Goal: Find specific page/section: Find specific page/section

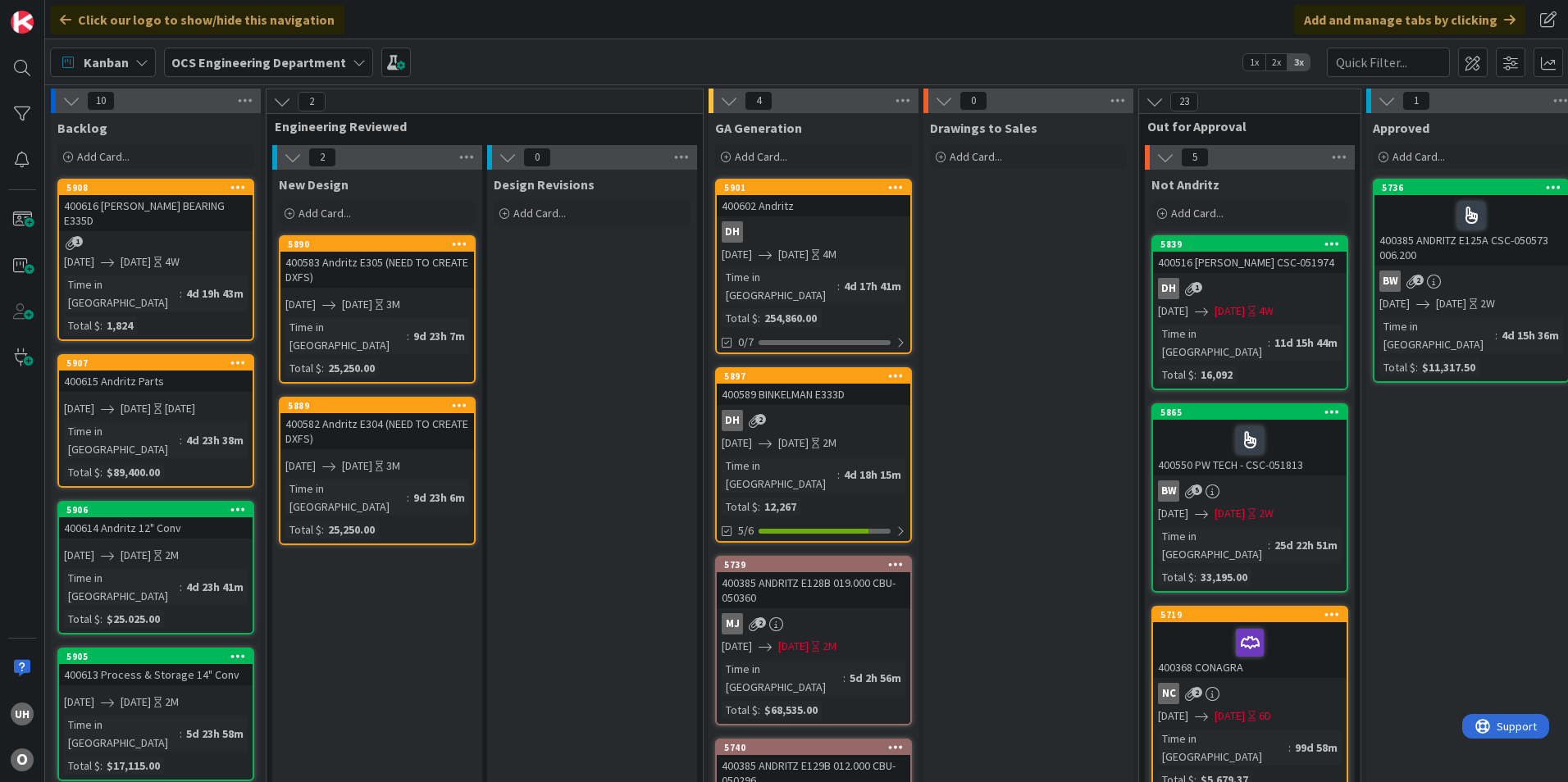
scroll to position [0, 1428]
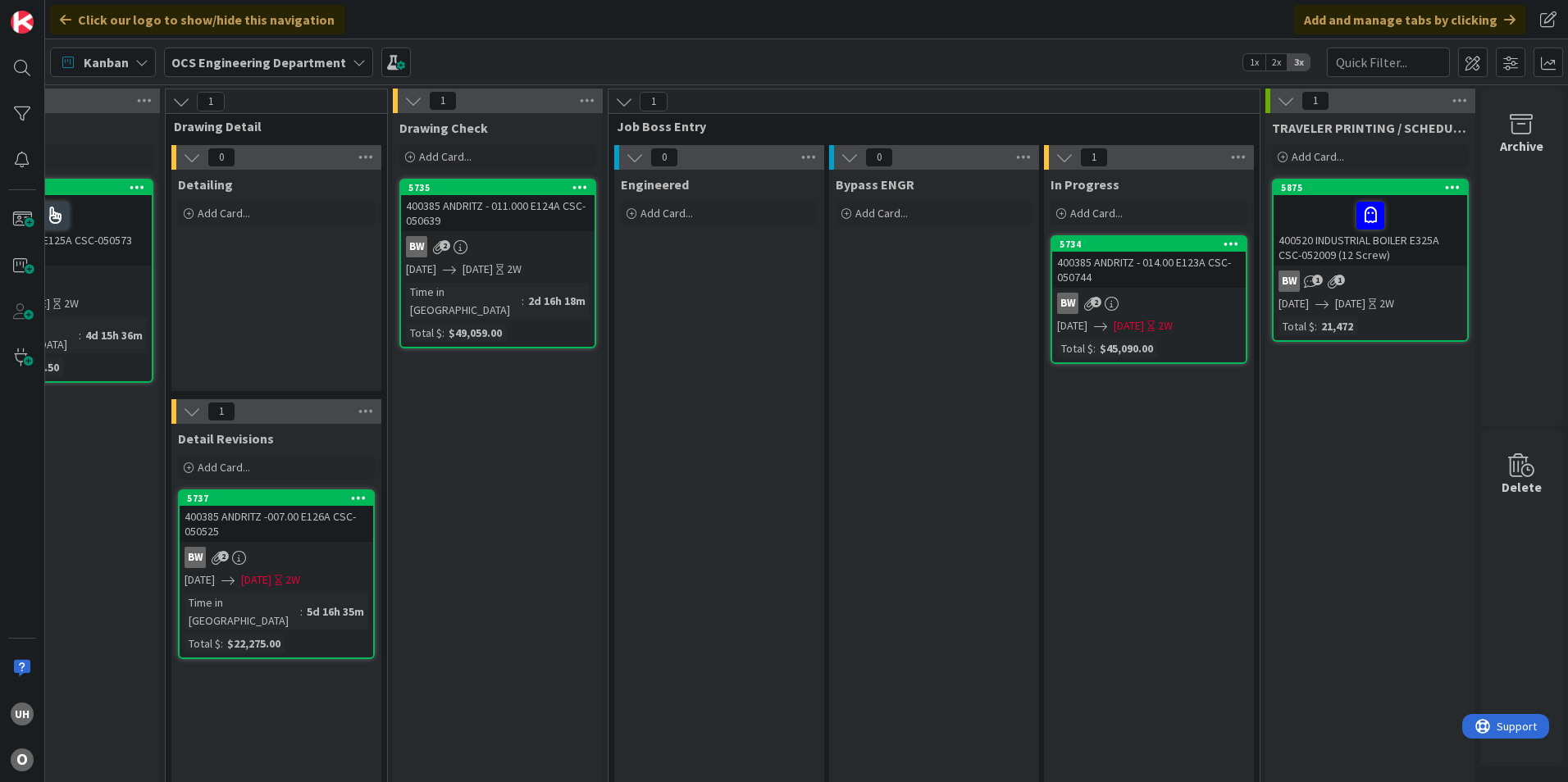
click at [1142, 290] on link "5734 400385 ANDRITZ - 014.00 E123A CSC-050744 BW 2 [DATE] [DATE] 2W Total $ : $…" at bounding box center [1148, 299] width 197 height 129
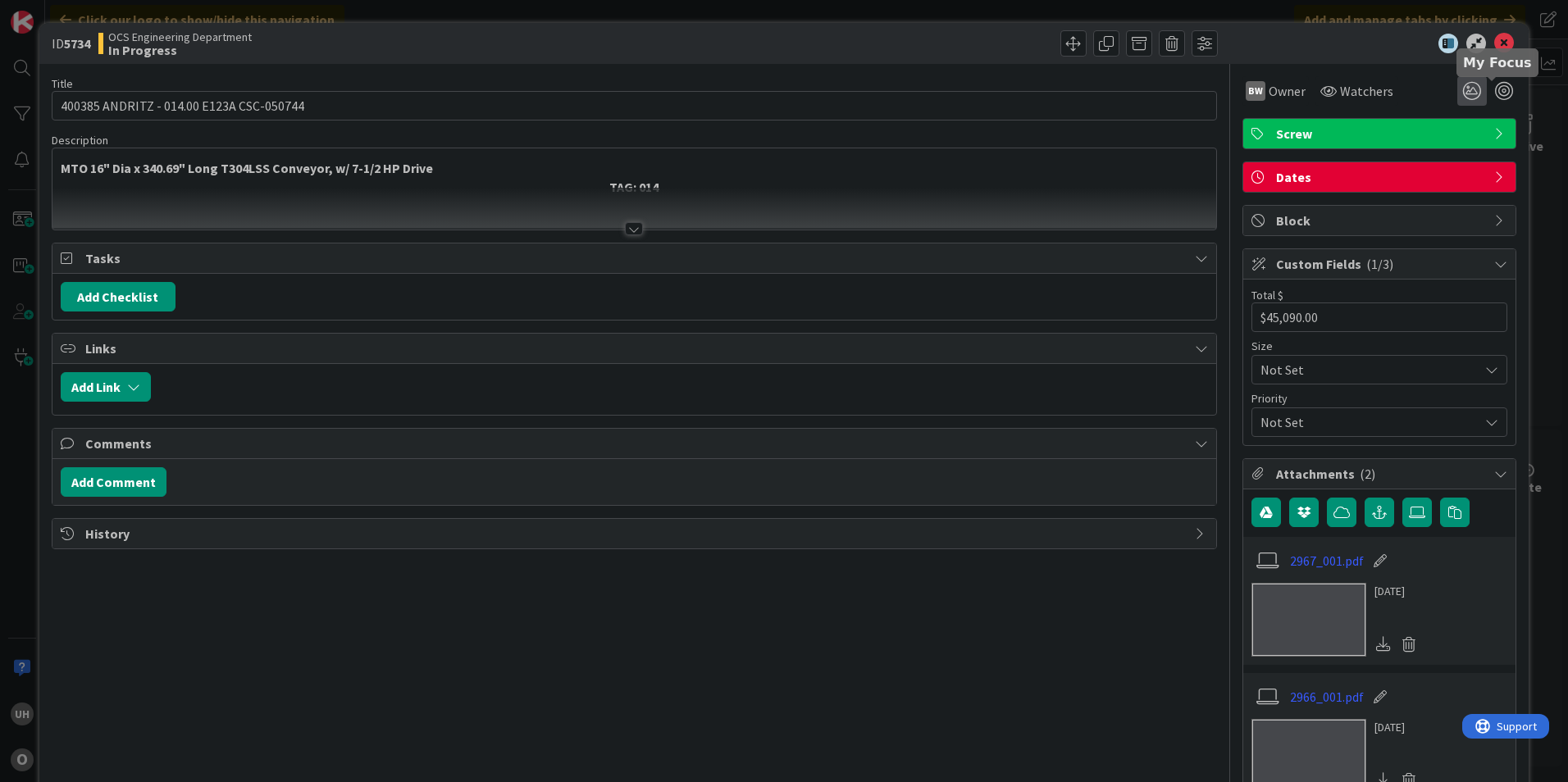
click at [1461, 84] on icon at bounding box center [1471, 91] width 30 height 30
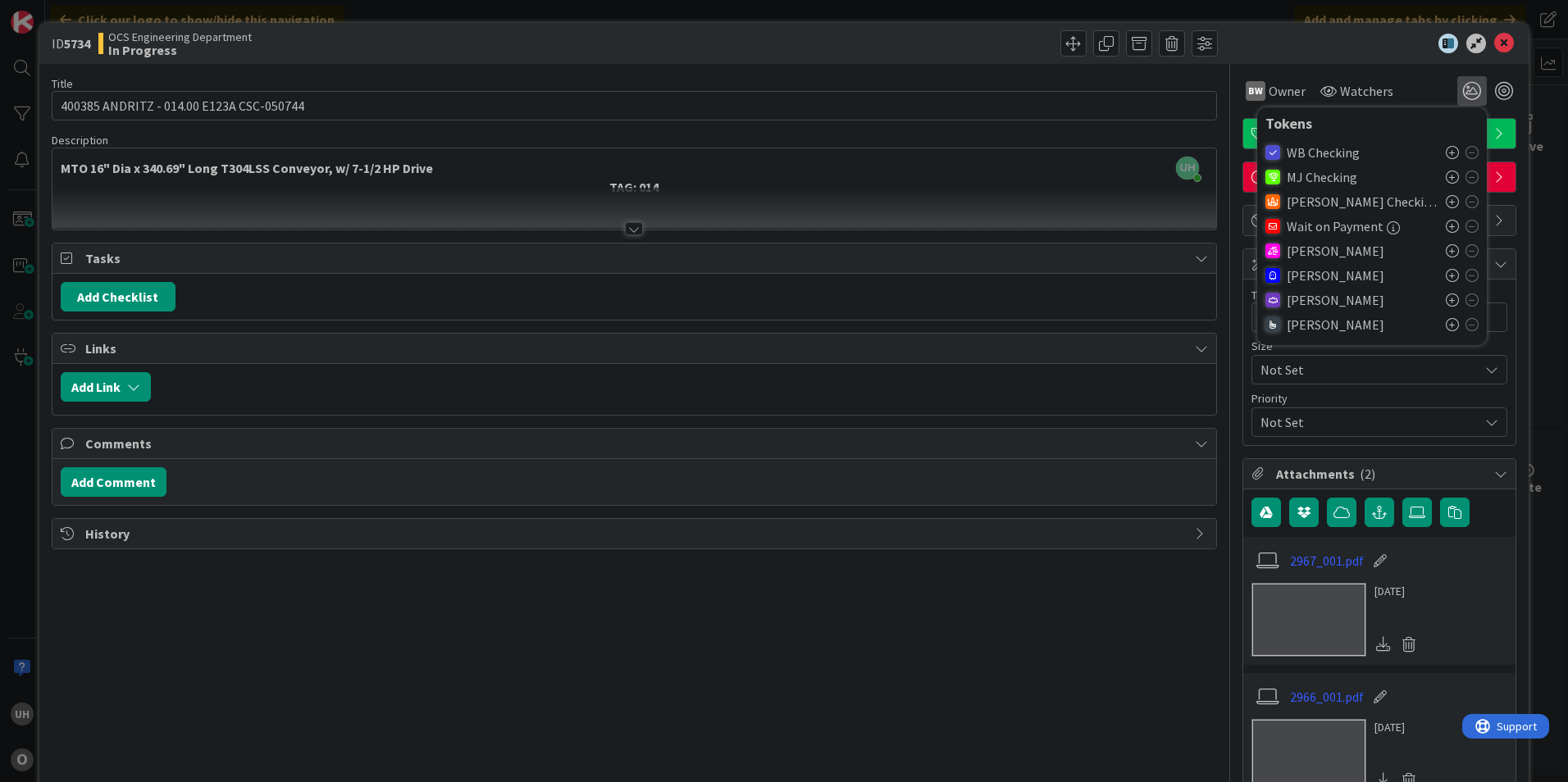
click at [1445, 274] on icon at bounding box center [1452, 275] width 14 height 14
click at [1494, 40] on icon at bounding box center [1504, 43] width 20 height 20
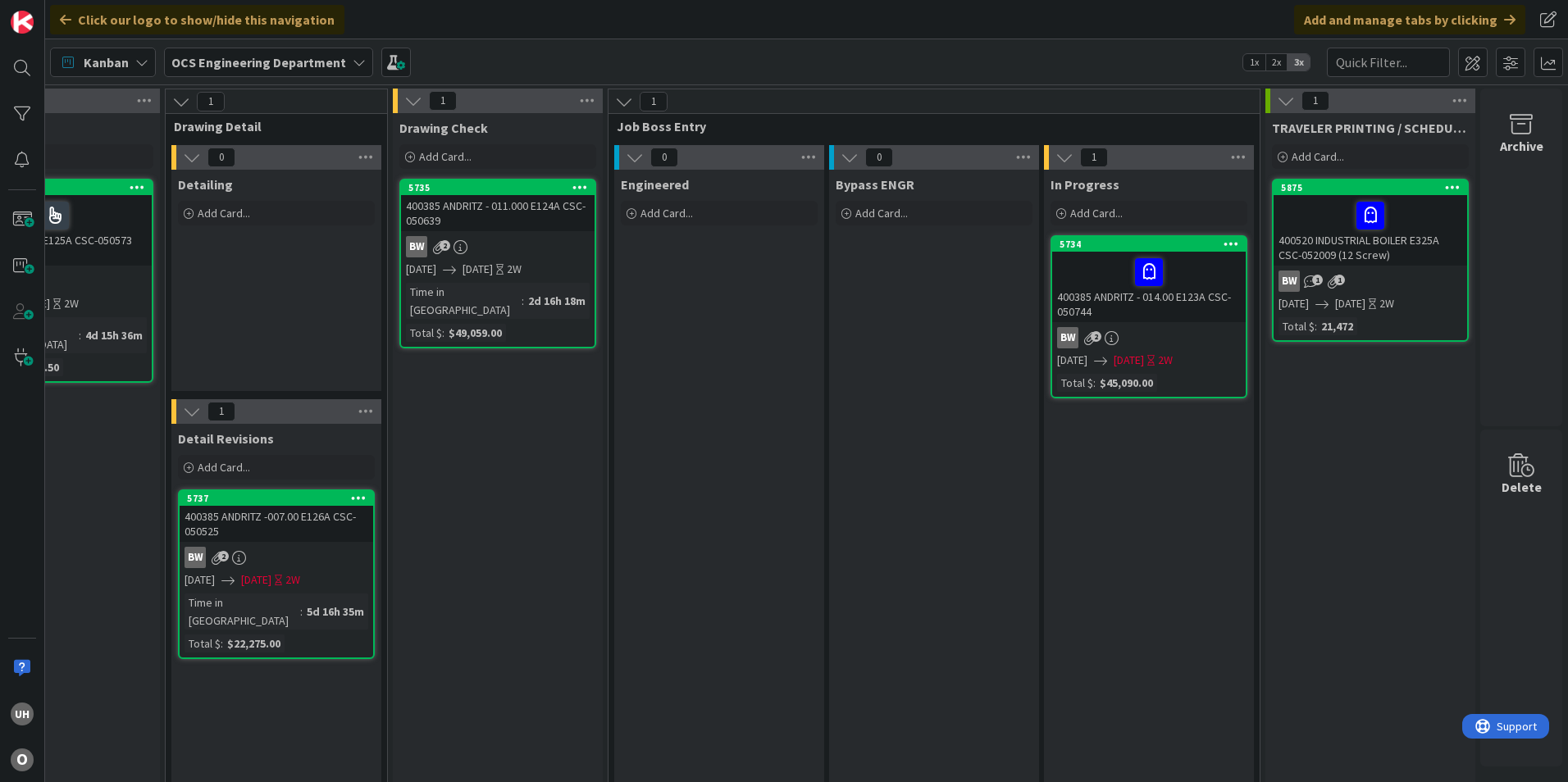
click at [1183, 340] on div "BW 2" at bounding box center [1148, 338] width 193 height 22
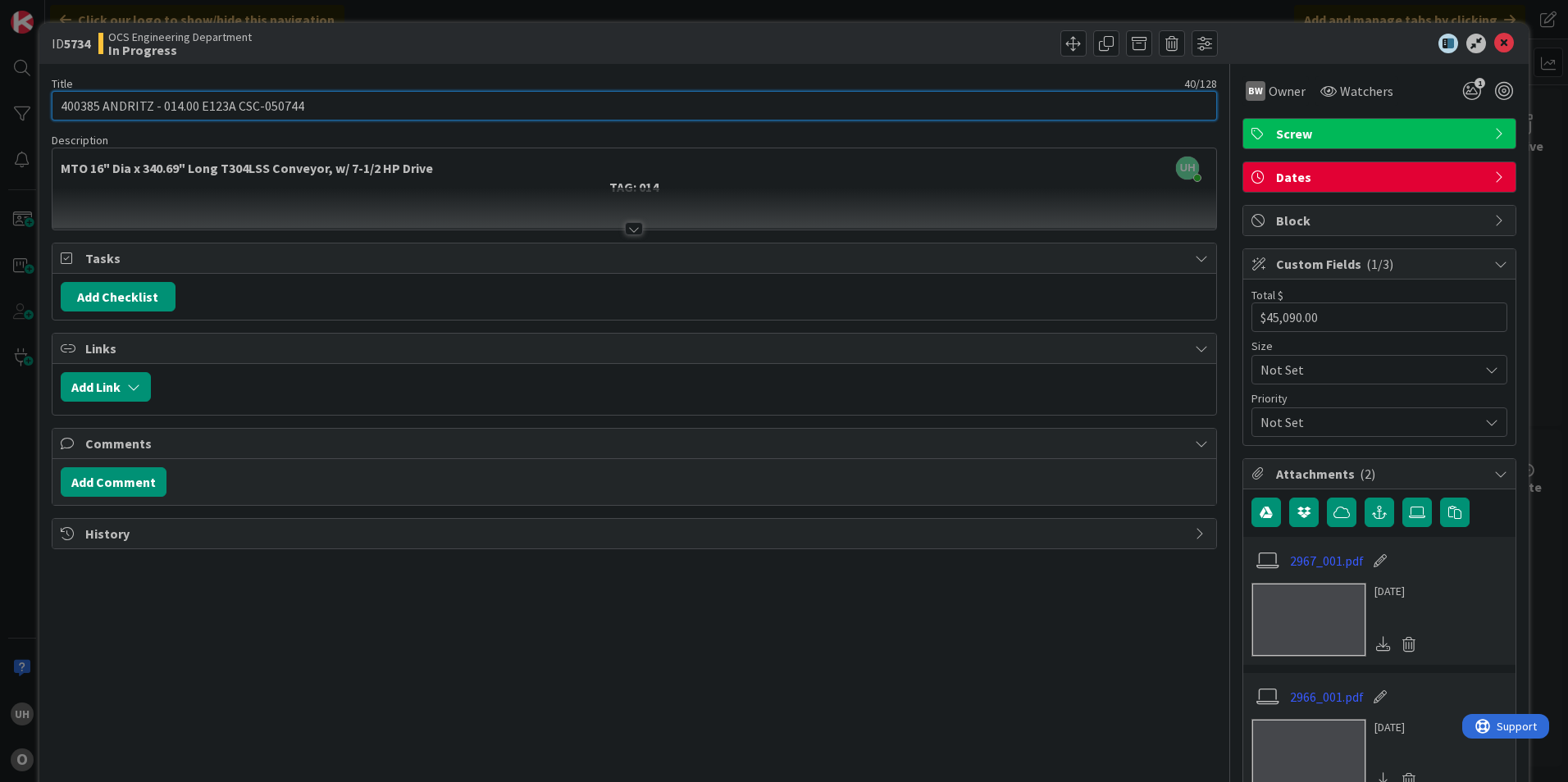
drag, startPoint x: 238, startPoint y: 103, endPoint x: 308, endPoint y: 110, distance: 70.3
click at [308, 110] on input "400385 ANDRITZ - 014.00 E123A CSC-050744" at bounding box center [633, 106] width 1165 height 30
click at [266, 103] on input "400385 ANDRITZ - 014.00 E123A CSC-050744" at bounding box center [633, 106] width 1165 height 30
click at [247, 101] on input "400385 ANDRITZ - 014.00 E123A CSC-050744" at bounding box center [633, 106] width 1165 height 30
click at [239, 103] on input "400385 ANDRITZ - 014.00 E123A CSC-050744" at bounding box center [633, 106] width 1165 height 30
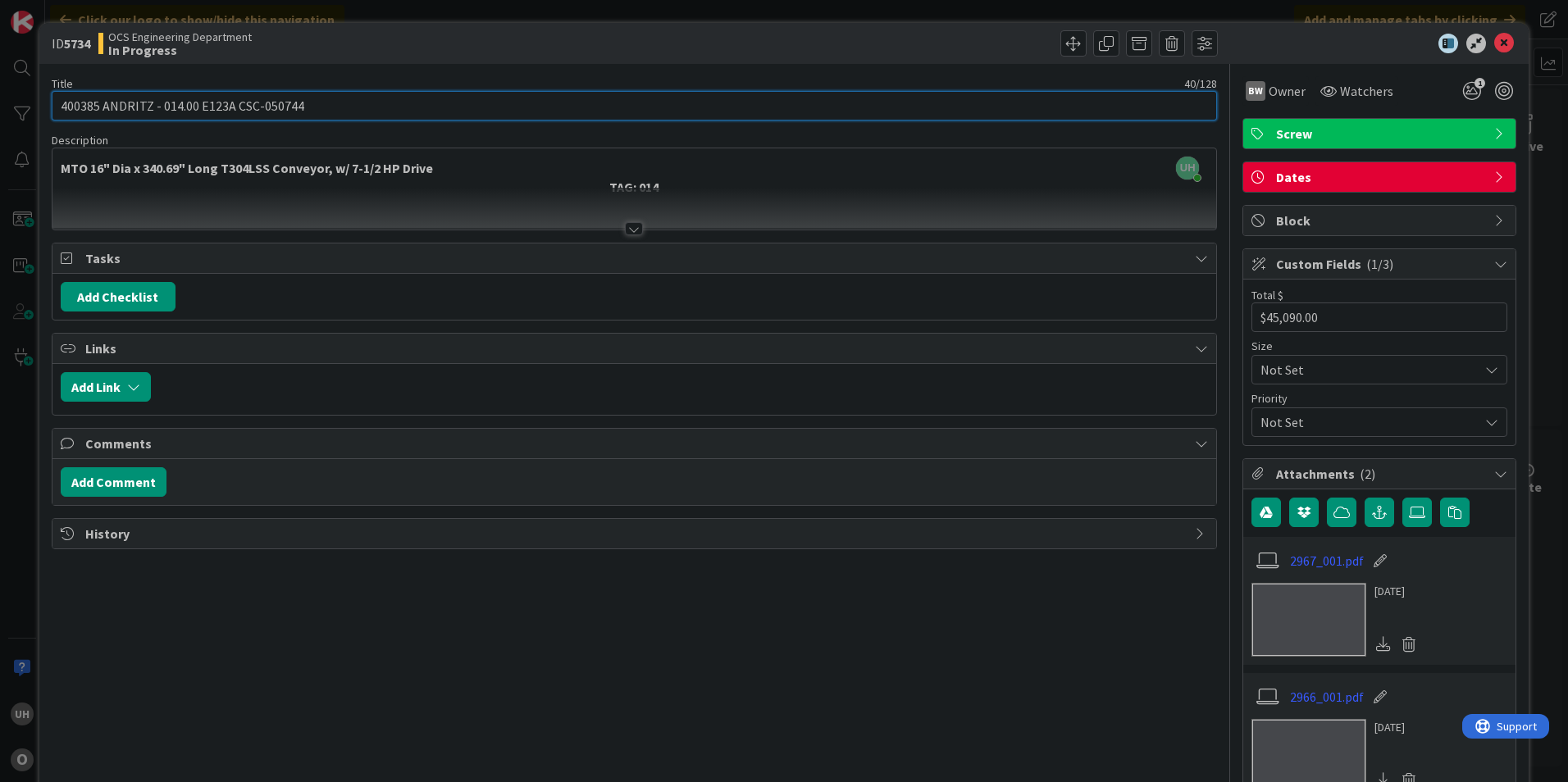
click at [243, 104] on input "400385 ANDRITZ - 014.00 E123A CSC-050744" at bounding box center [633, 106] width 1165 height 30
drag, startPoint x: 236, startPoint y: 104, endPoint x: 296, endPoint y: 108, distance: 60.1
click at [296, 108] on input "400385 ANDRITZ - 014.00 E123A CSC-050744" at bounding box center [633, 106] width 1165 height 30
